Goal: Task Accomplishment & Management: Complete application form

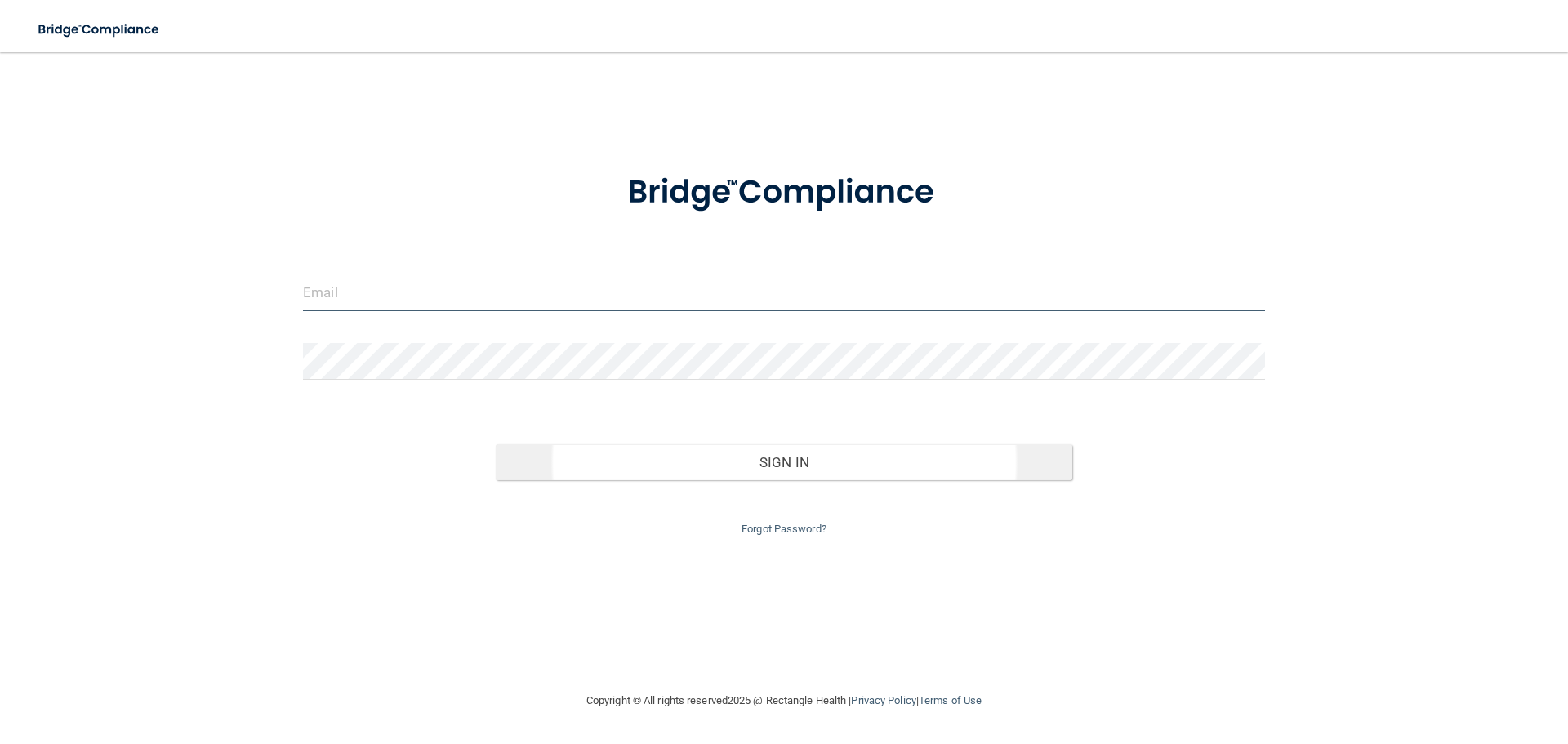
type input "[EMAIL_ADDRESS][DOMAIN_NAME]"
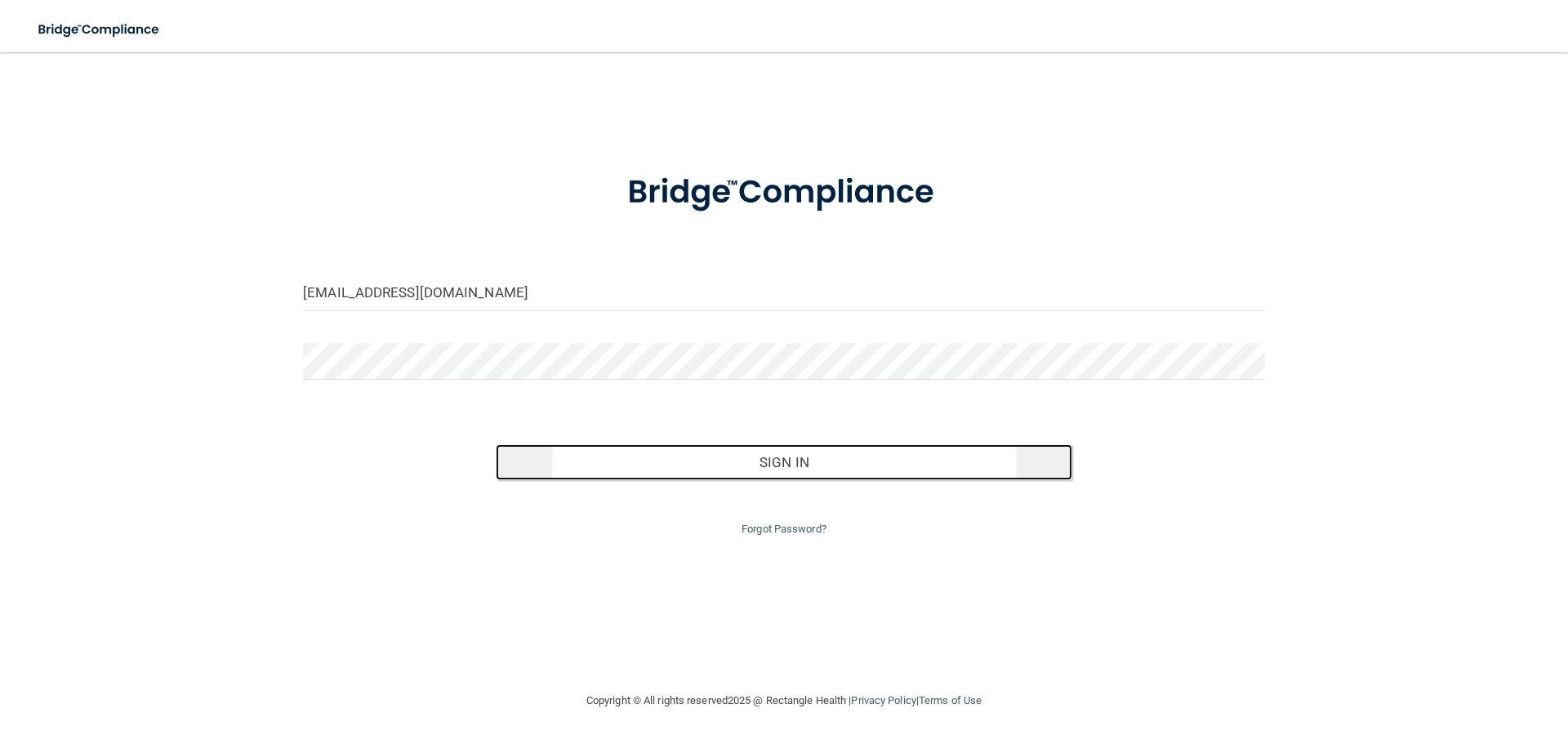
click at [847, 463] on button "Sign In" at bounding box center [784, 462] width 577 height 36
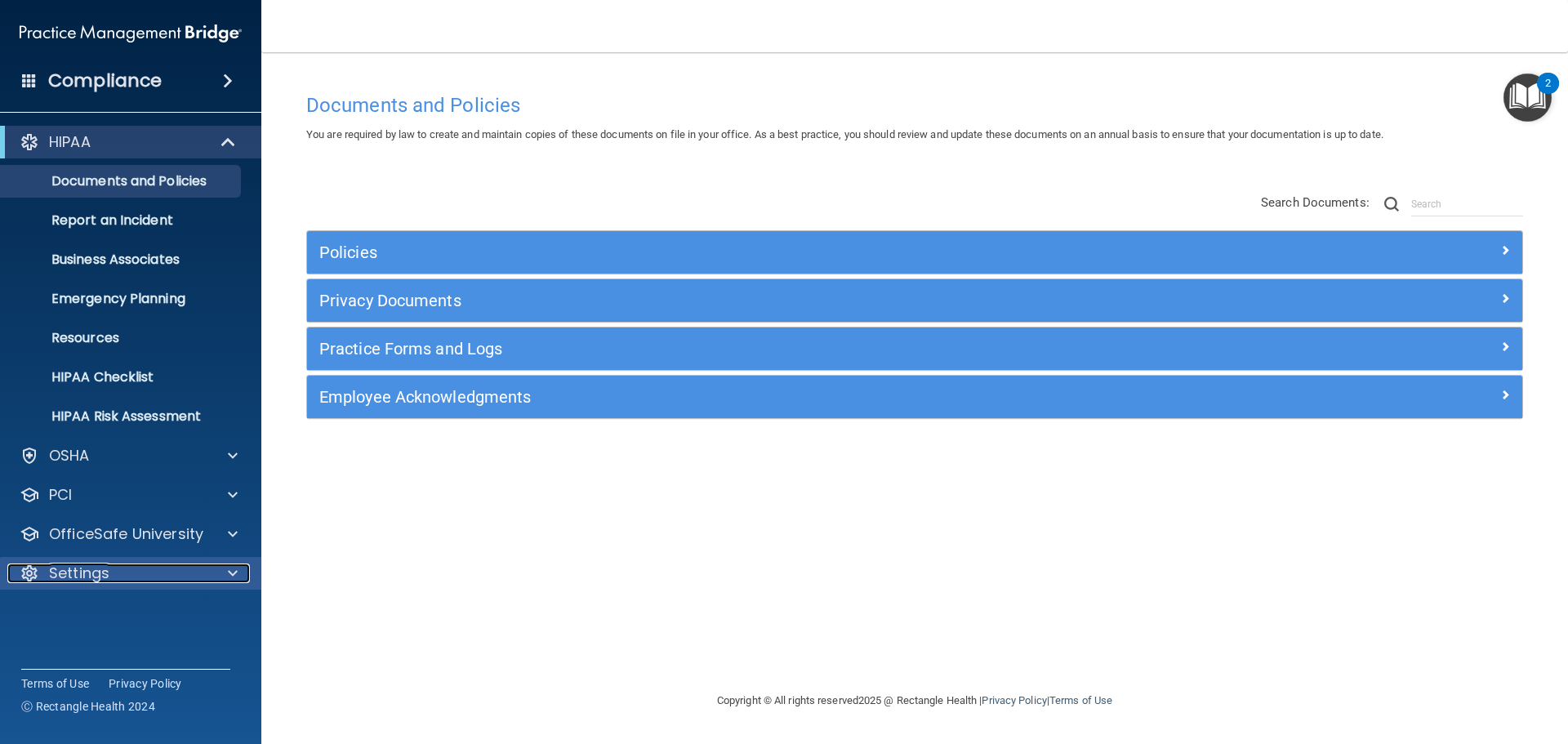
click at [213, 570] on div at bounding box center [230, 574] width 41 height 20
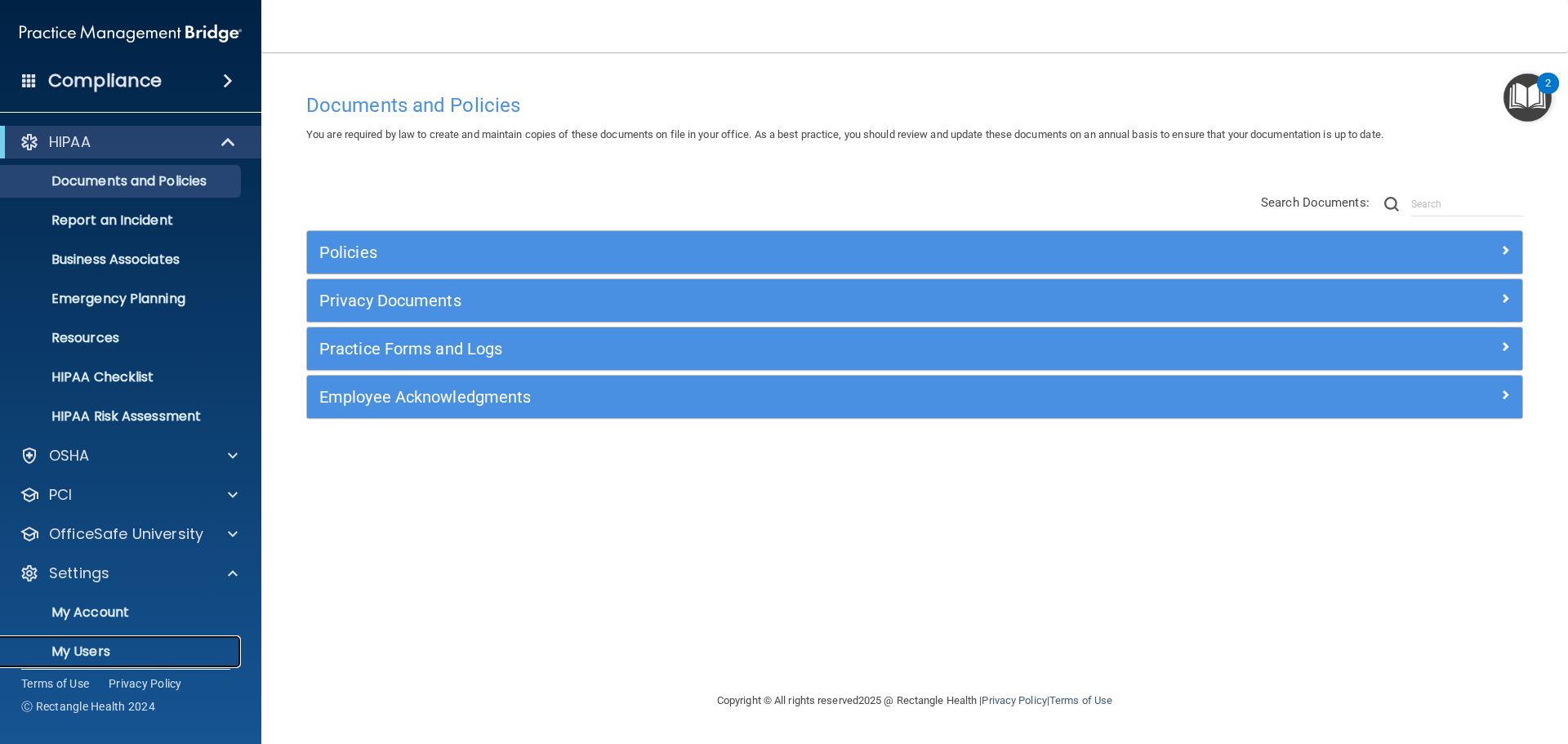
click at [152, 652] on p "My Users" at bounding box center [122, 652] width 223 height 17
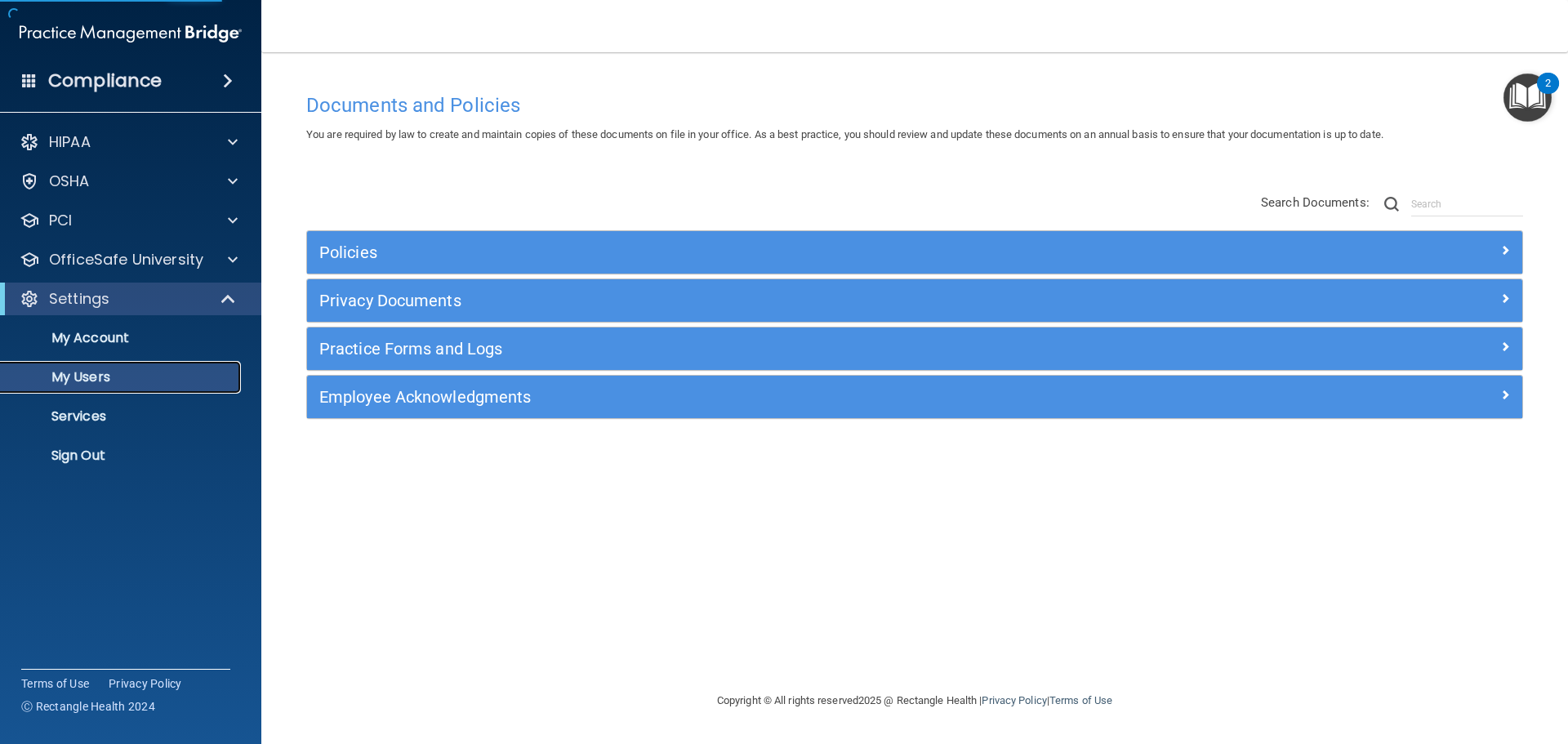
select select "20"
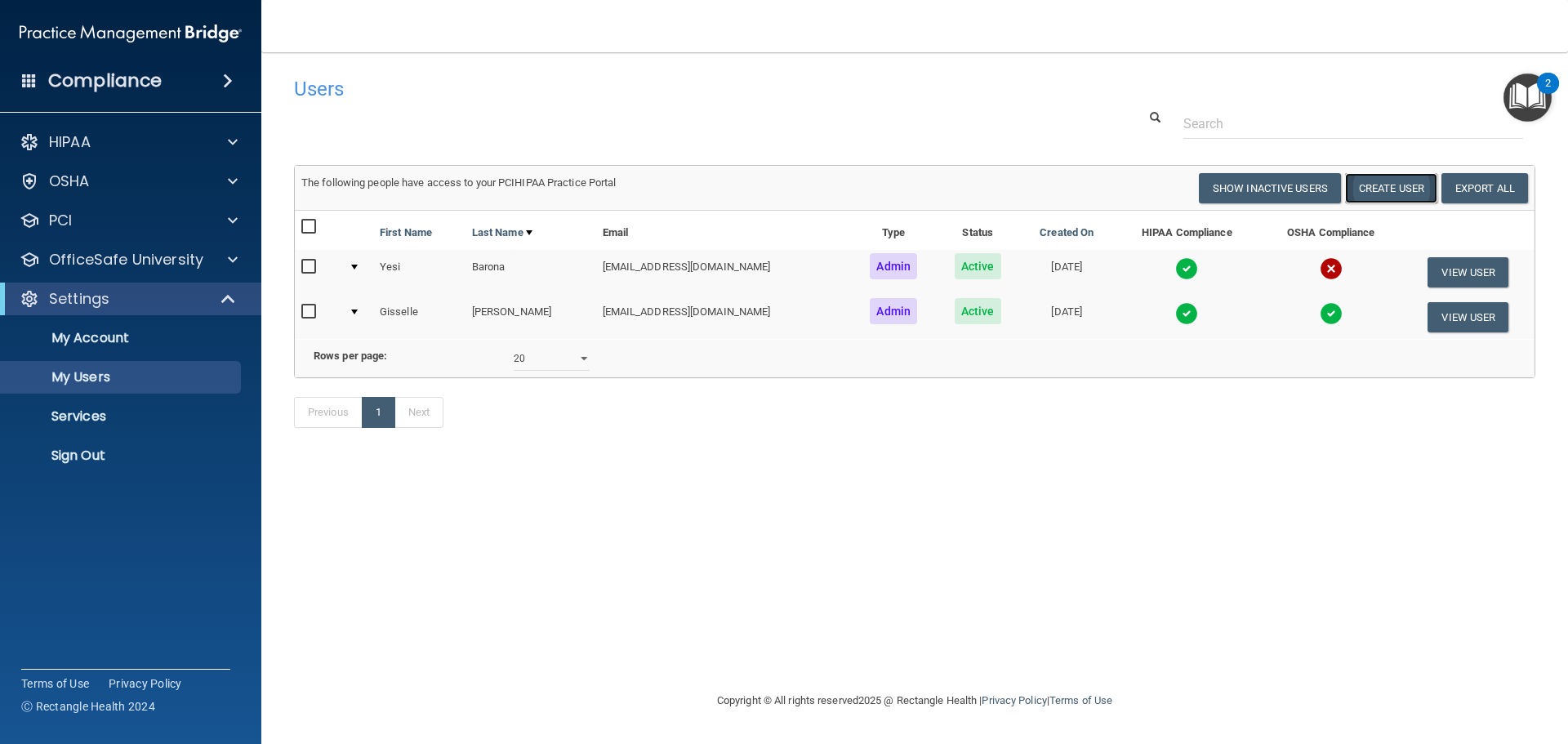
click at [1405, 184] on button "Create User" at bounding box center [1391, 188] width 92 height 30
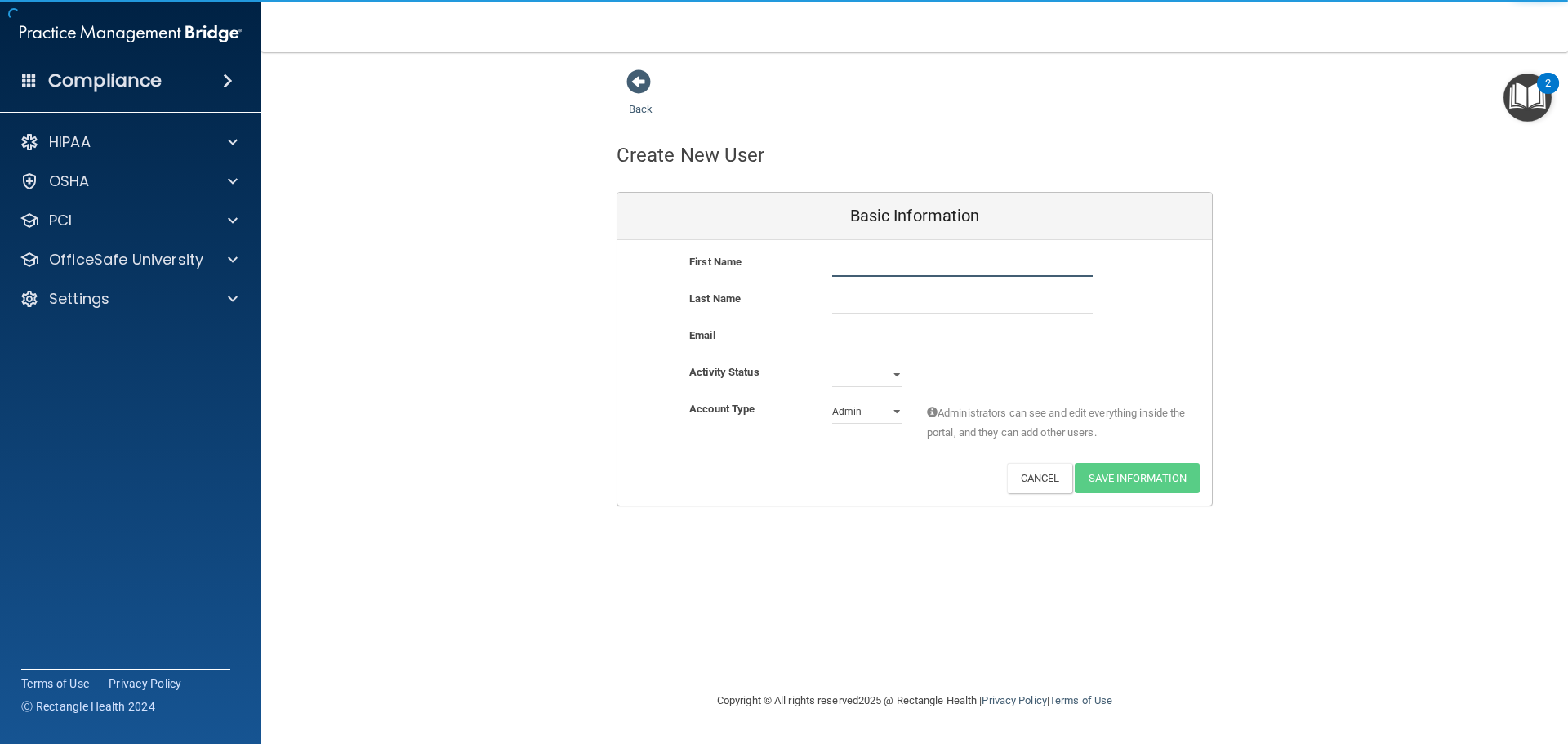
click at [908, 265] on input "text" at bounding box center [963, 265] width 261 height 25
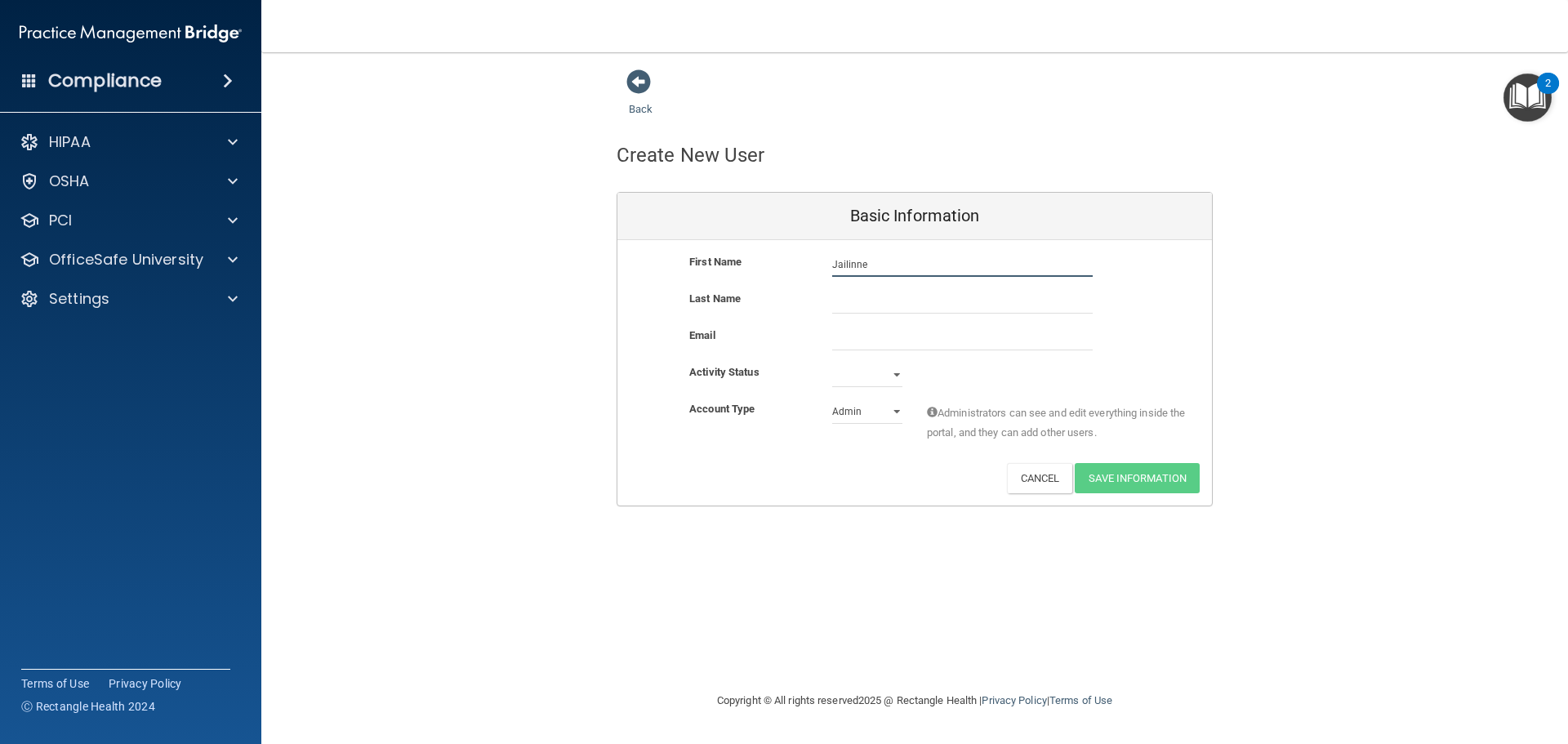
type input "Jailinne"
type input "N"
type input "[PERSON_NAME]"
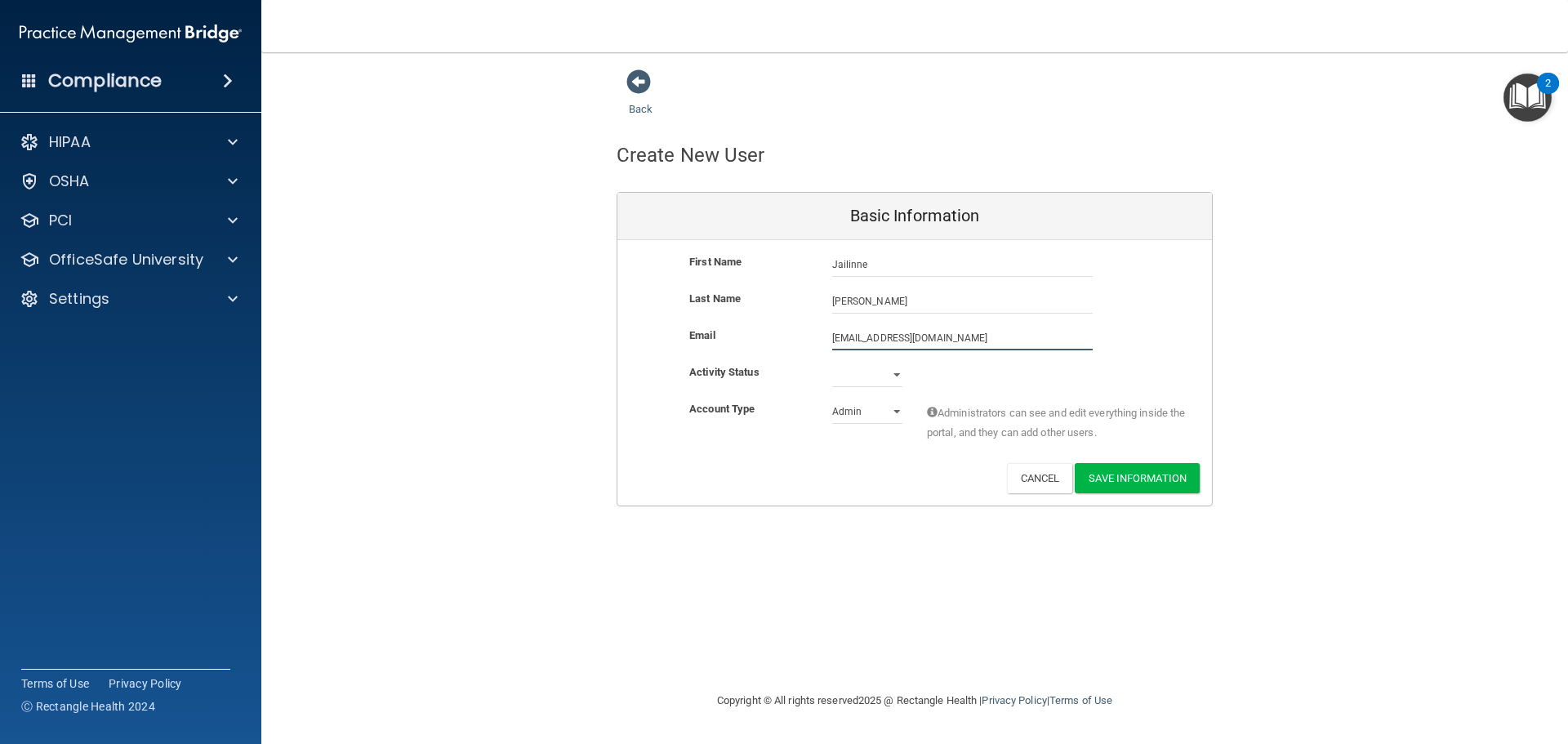
type input "[EMAIL_ADDRESS][DOMAIN_NAME]"
click at [892, 373] on select "Active Inactive" at bounding box center [867, 379] width 71 height 25
select select "active"
click at [832, 363] on select "Active Inactive" at bounding box center [867, 375] width 71 height 25
click at [887, 412] on select "Admin Member" at bounding box center [867, 412] width 71 height 25
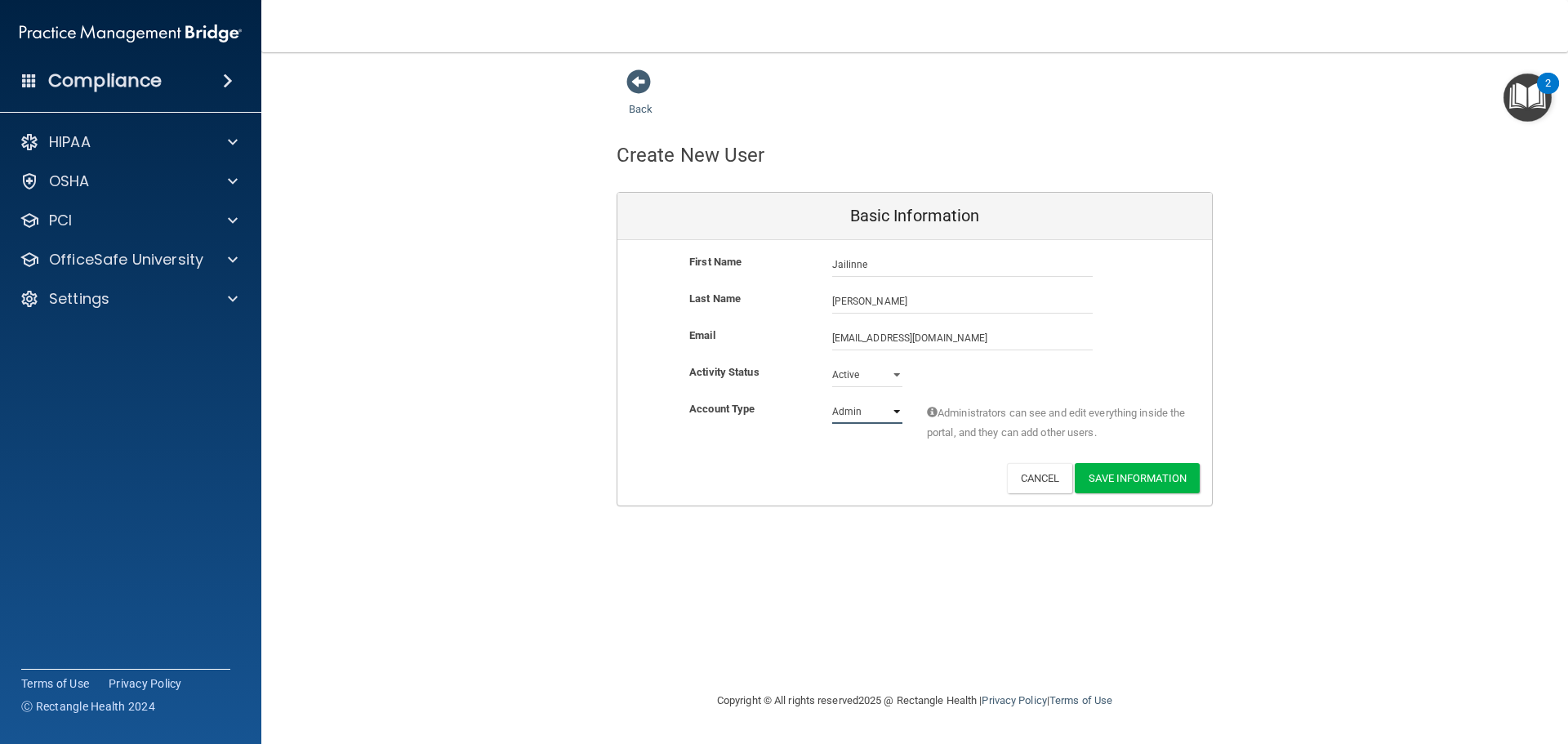
click at [832, 399] on select "Admin Member" at bounding box center [867, 412] width 71 height 25
click at [1110, 491] on button "Save Information" at bounding box center [1137, 478] width 125 height 30
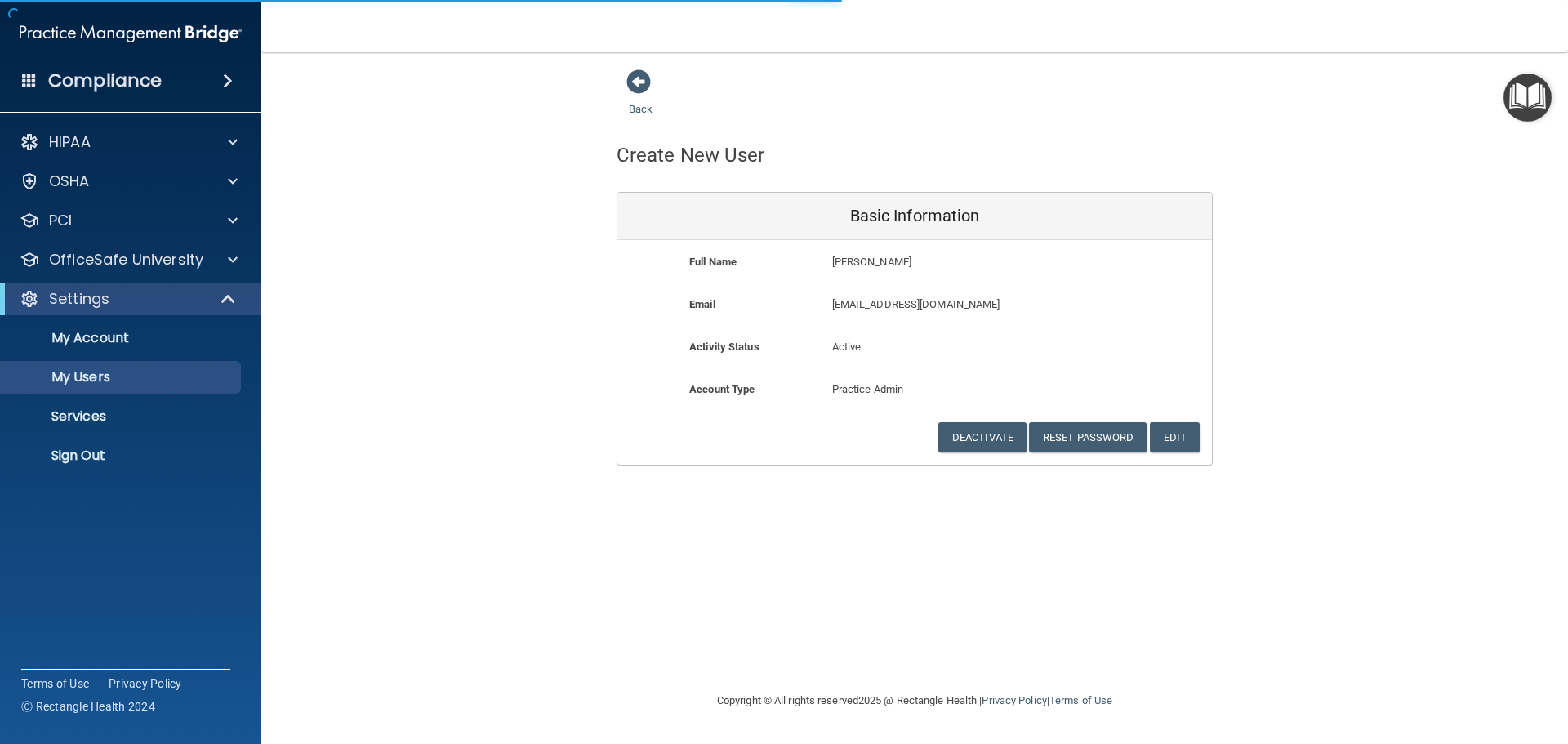
select select "20"
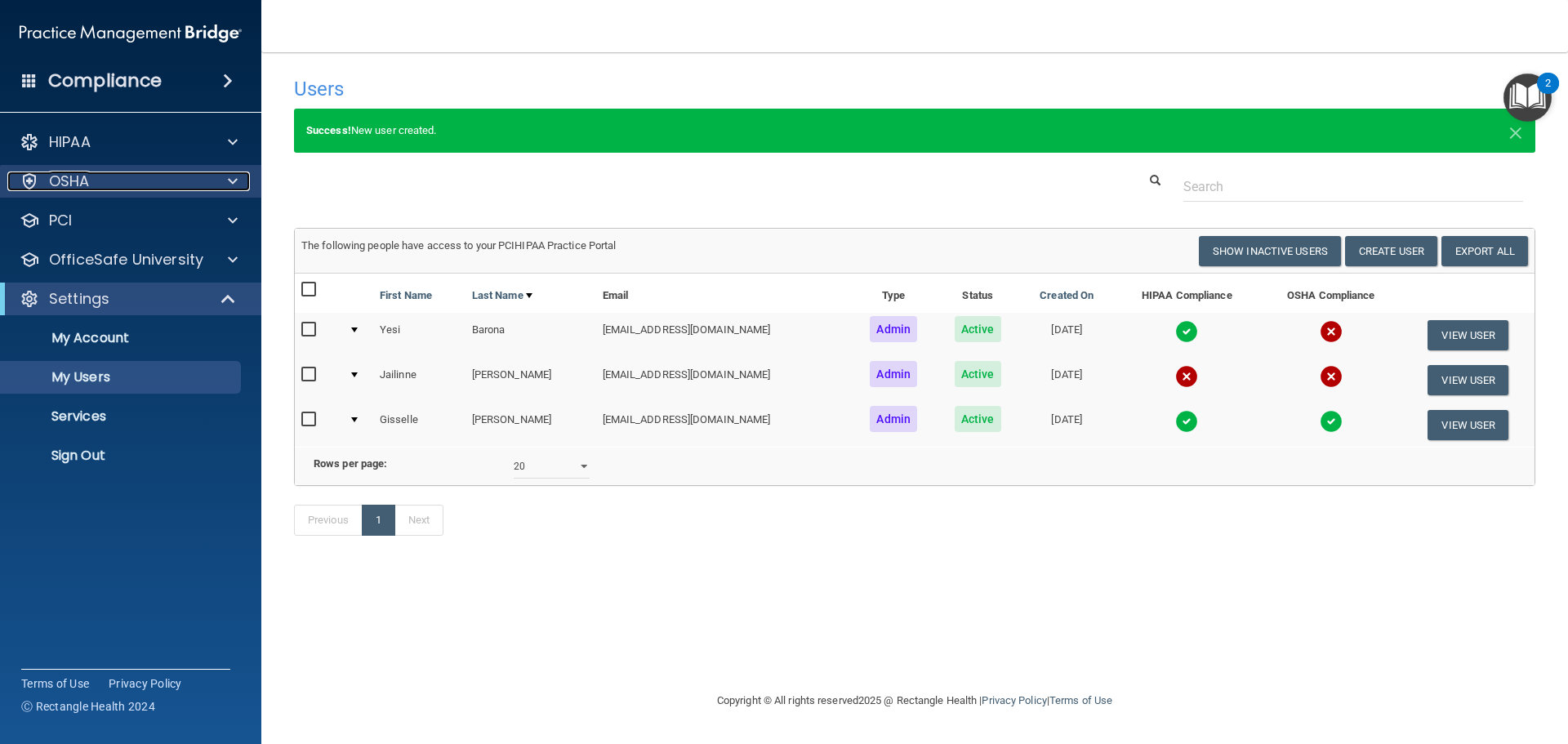
click at [224, 189] on div at bounding box center [230, 182] width 41 height 20
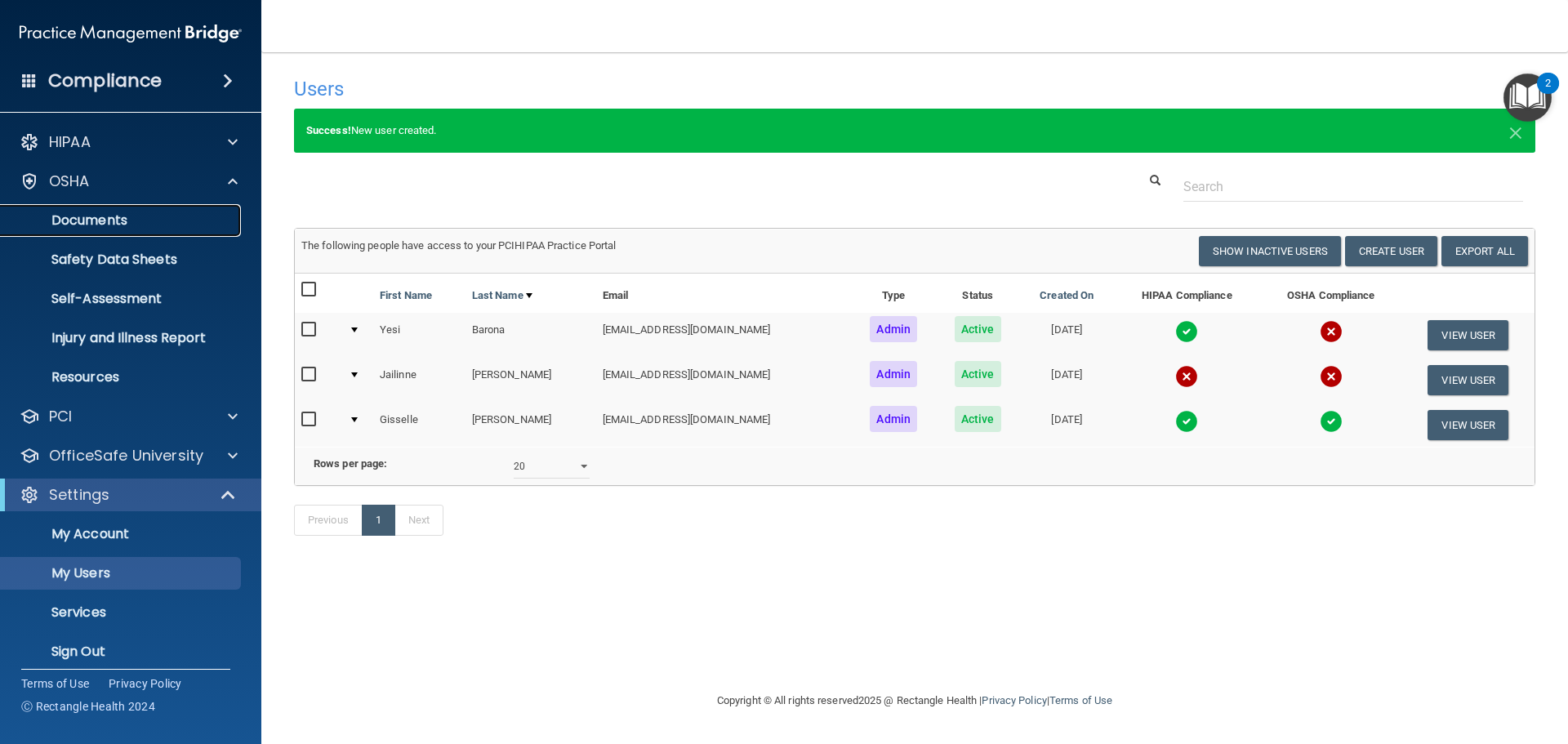
click at [90, 227] on p "Documents" at bounding box center [122, 221] width 223 height 17
